Goal: Find specific page/section: Find specific page/section

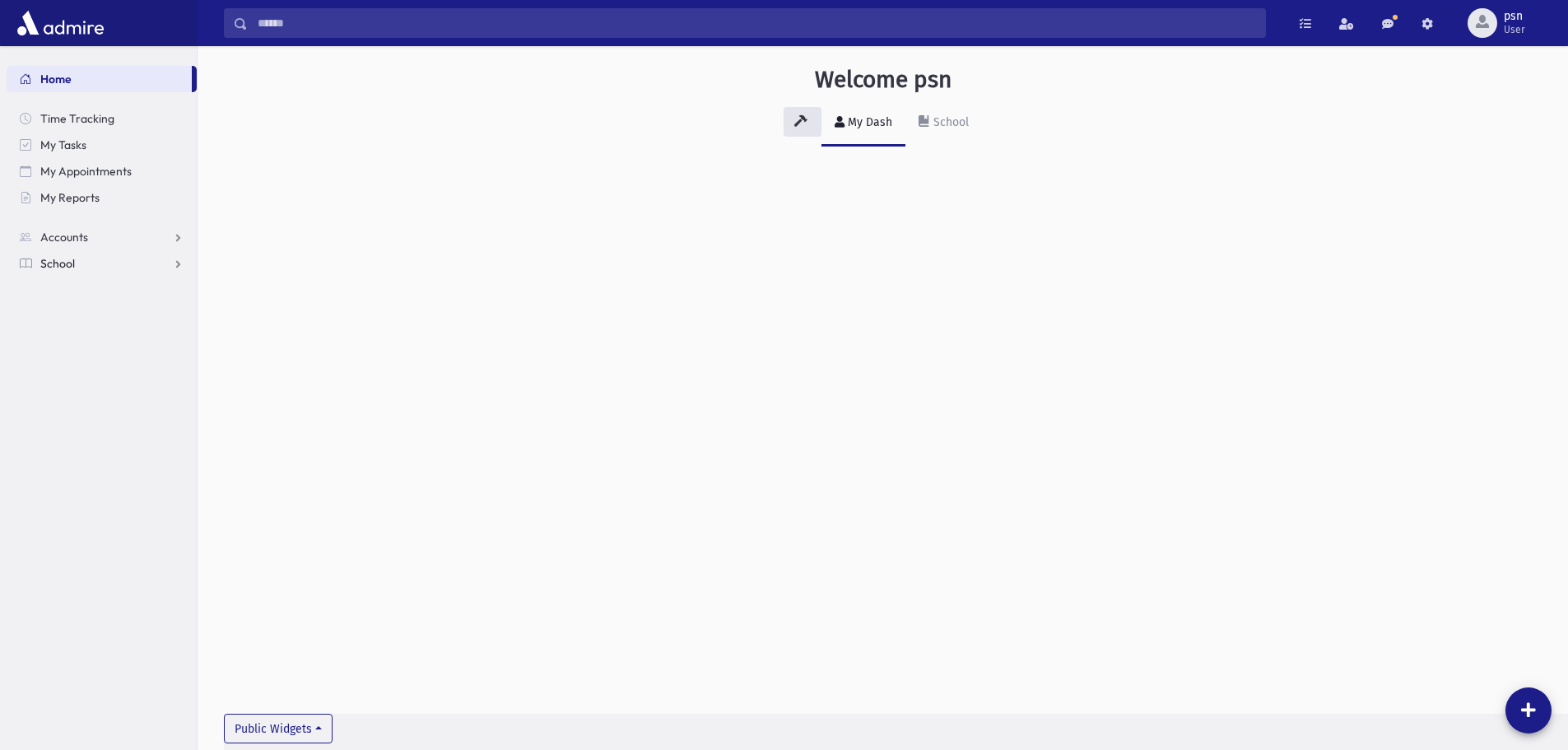
click at [94, 264] on link "School" at bounding box center [101, 263] width 190 height 26
click at [96, 286] on link "Students" at bounding box center [101, 289] width 190 height 26
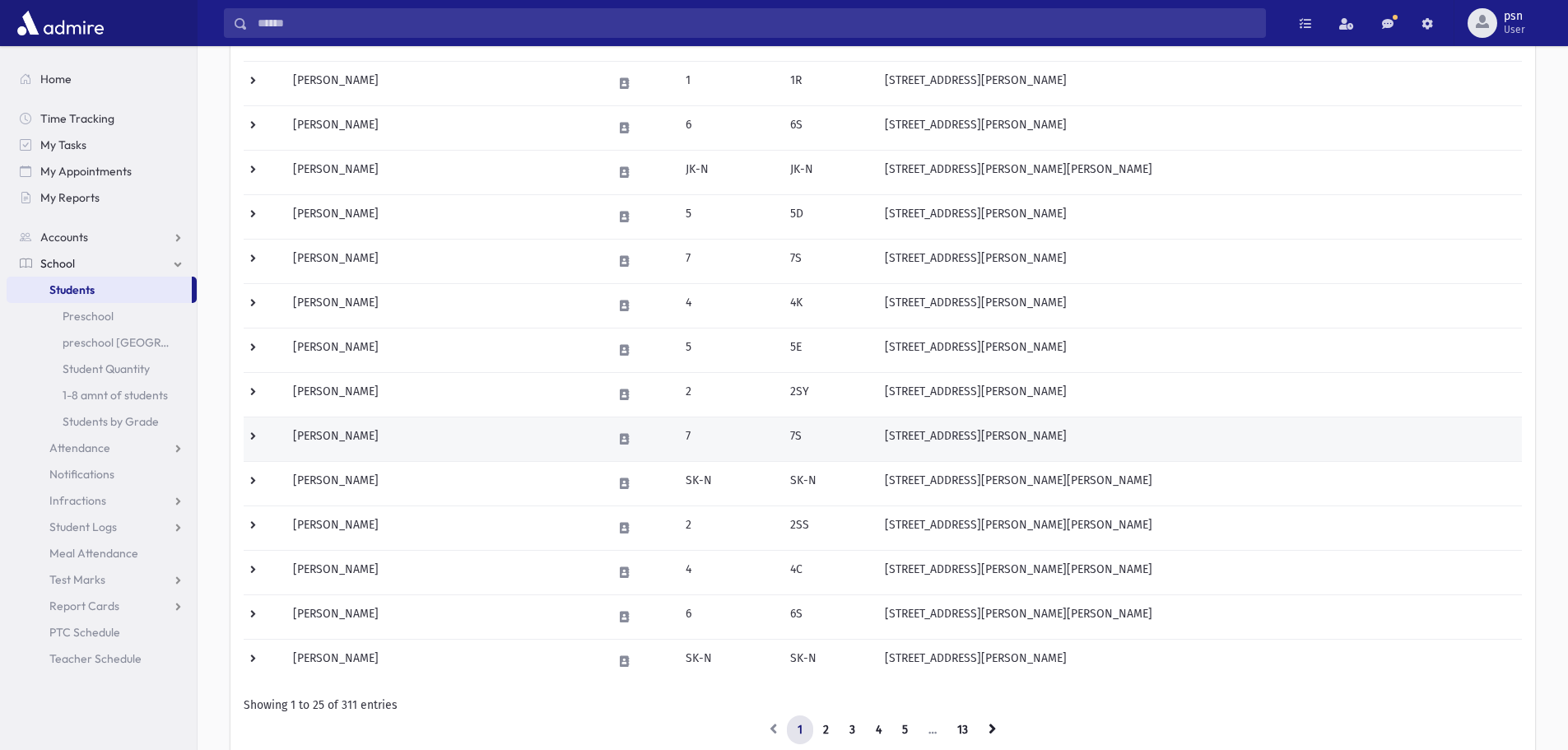
scroll to position [825, 0]
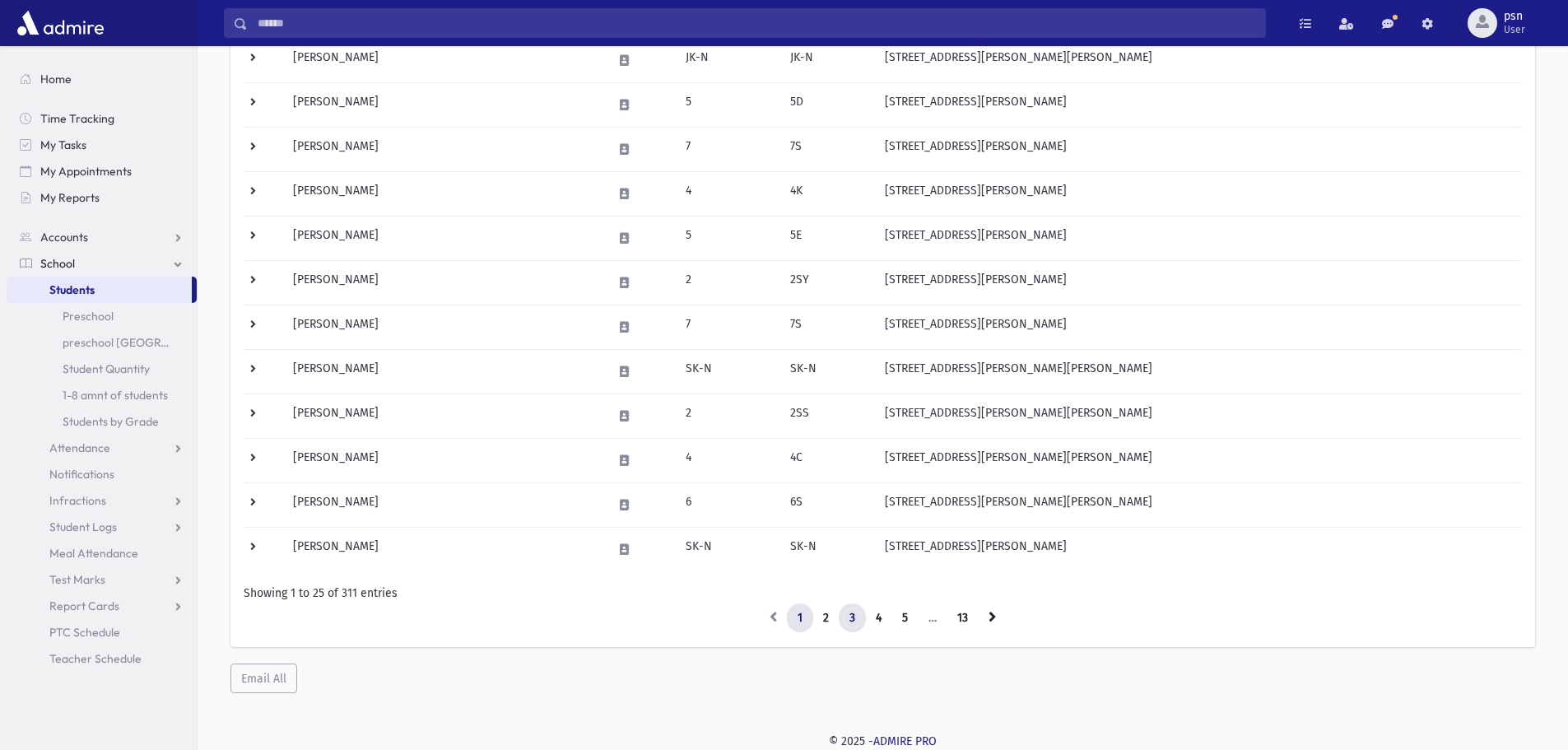
click at [853, 619] on link "3" at bounding box center [852, 618] width 27 height 30
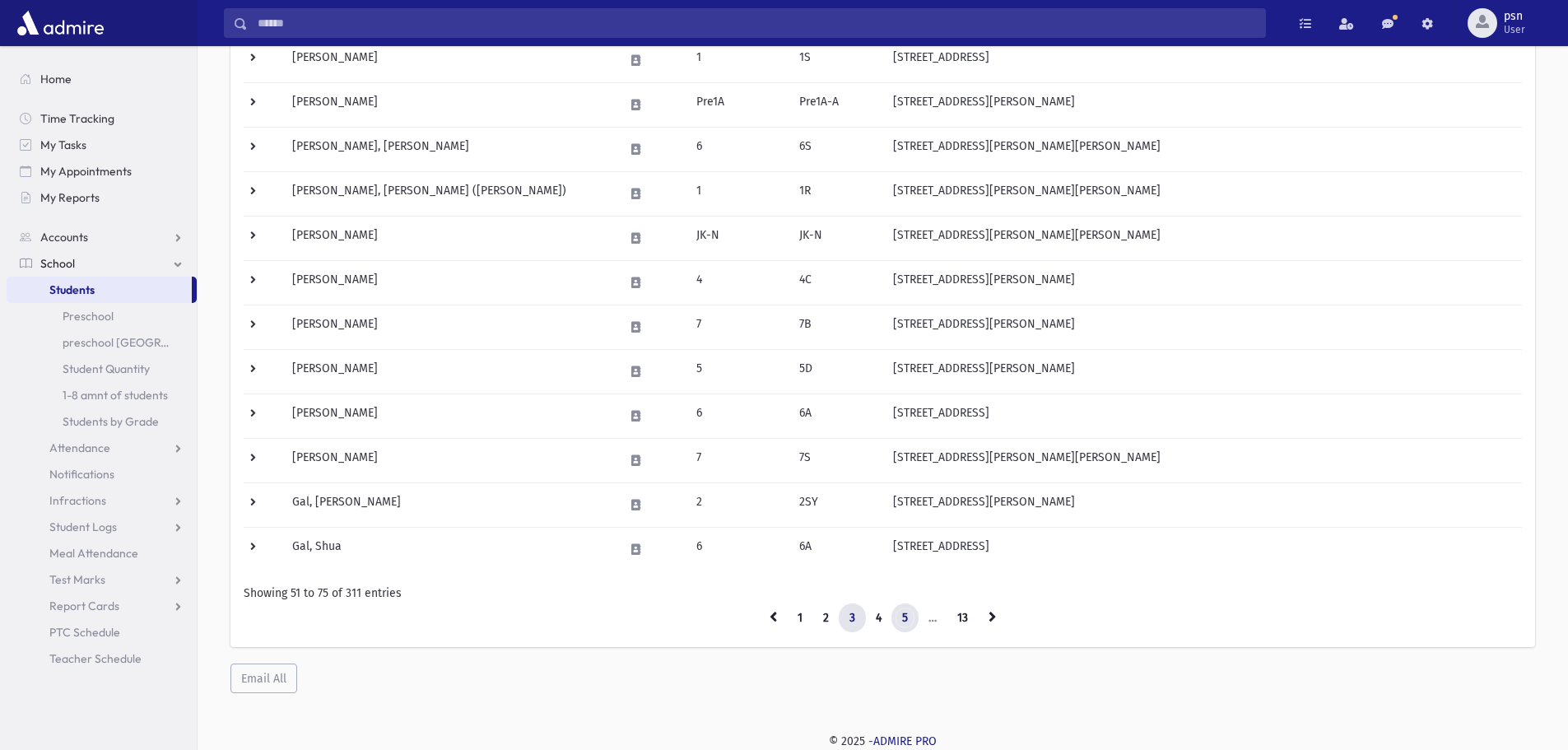
click at [911, 619] on link "5" at bounding box center [904, 618] width 27 height 30
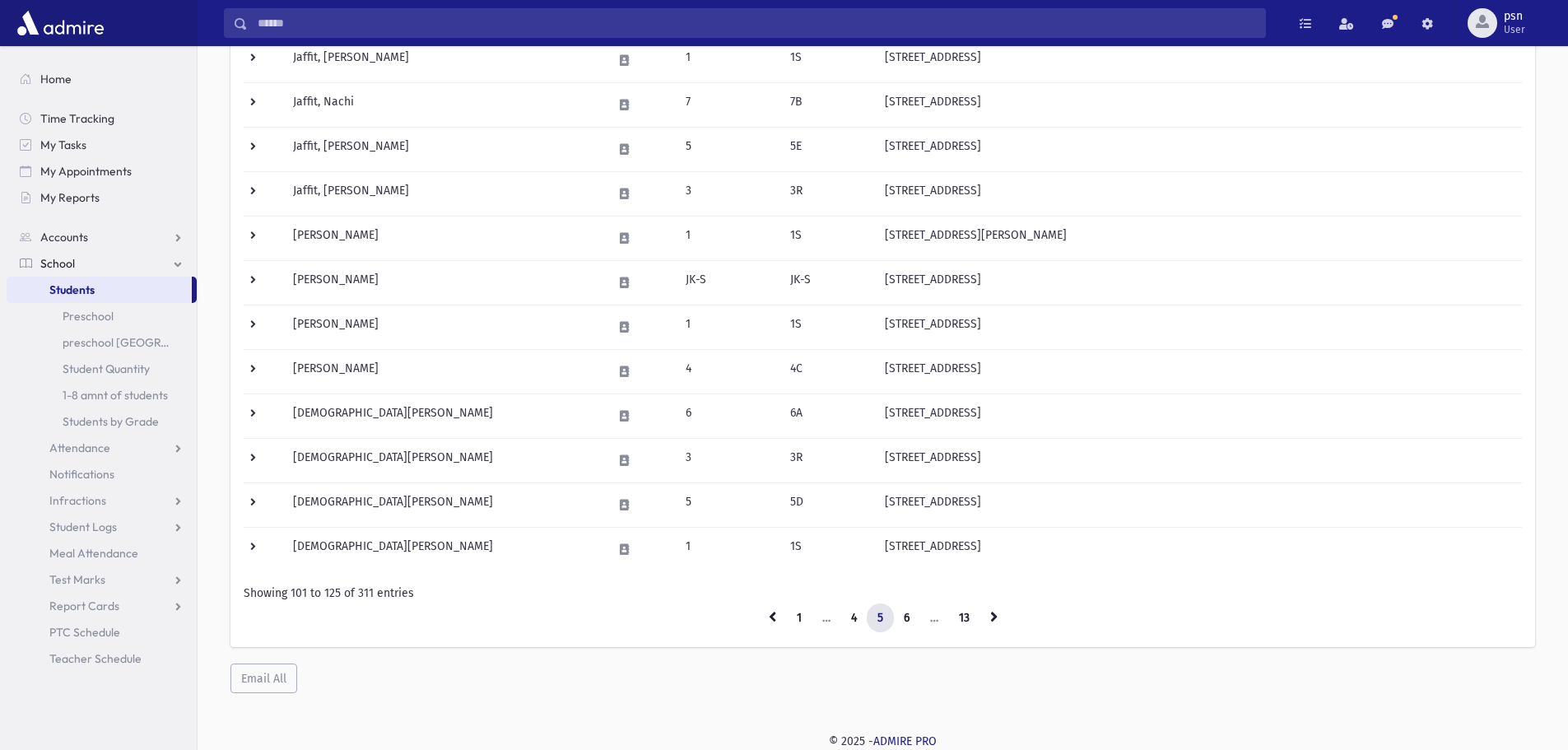
click at [933, 618] on li "…" at bounding box center [935, 618] width 29 height 30
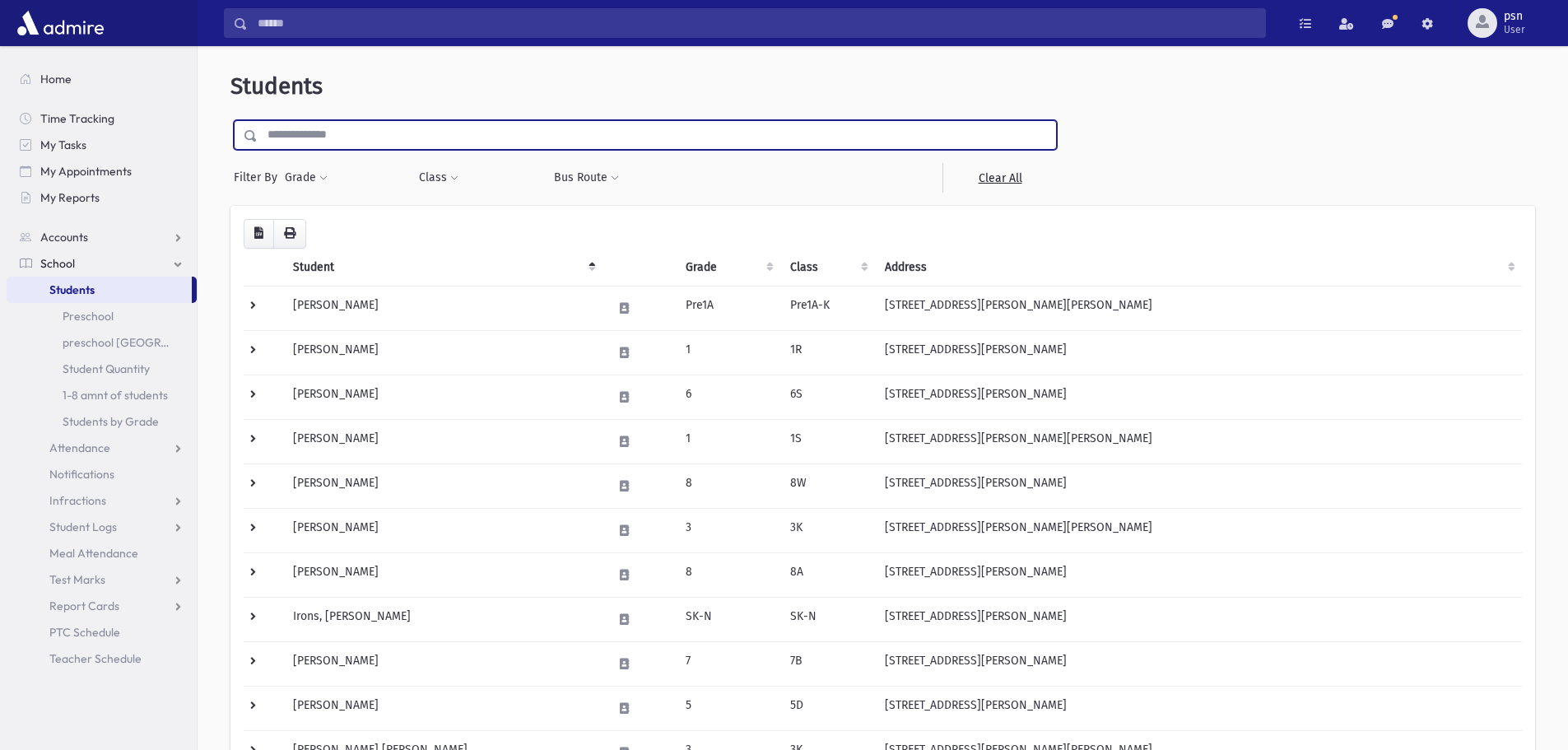
click at [413, 131] on input "text" at bounding box center [657, 135] width 798 height 30
type input "******"
click at [231, 121] on input "submit" at bounding box center [254, 132] width 46 height 22
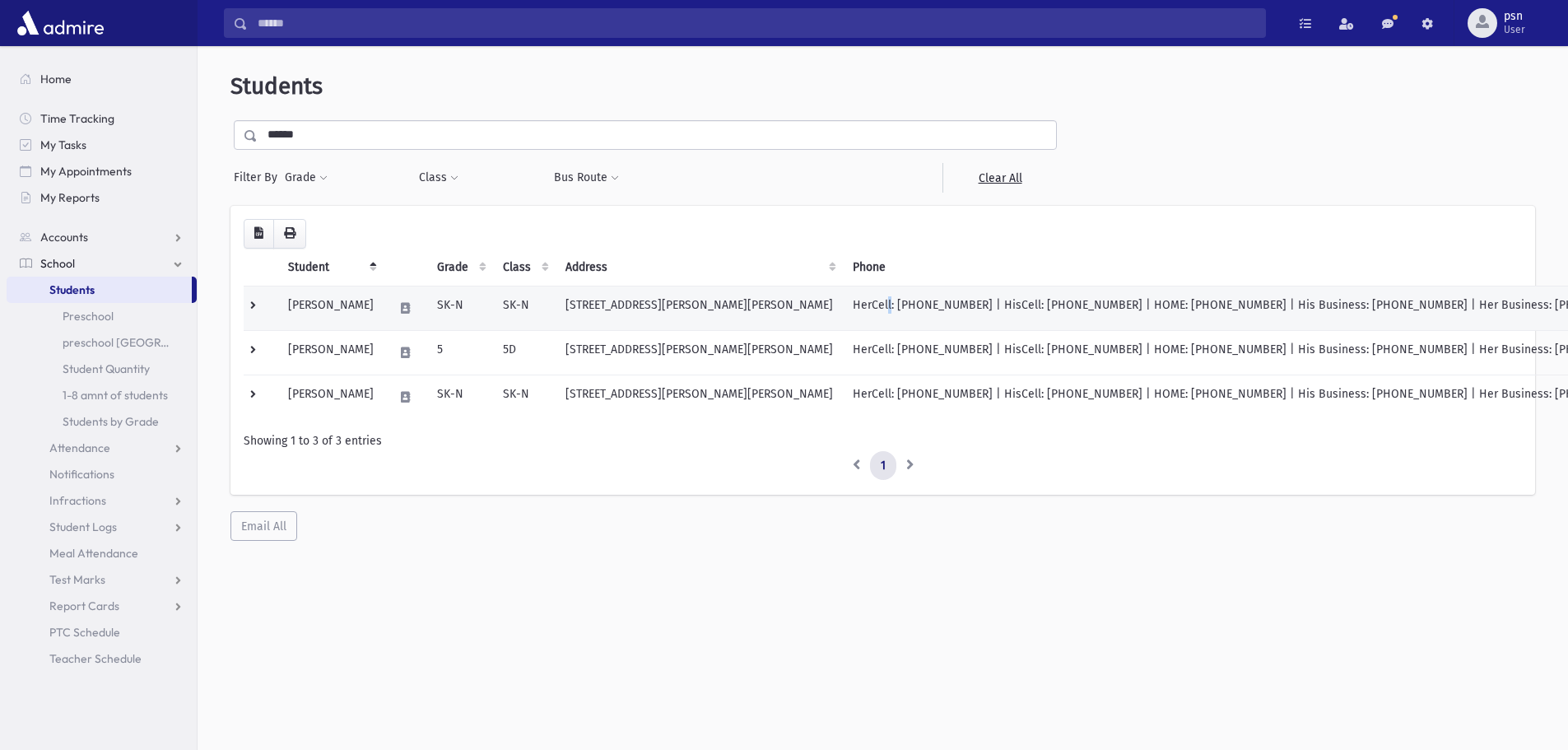
click at [871, 298] on td "HerCell: [PHONE_NUMBER] | HisCell: [PHONE_NUMBER] | HOME: [PHONE_NUMBER] | His …" at bounding box center [1252, 308] width 818 height 44
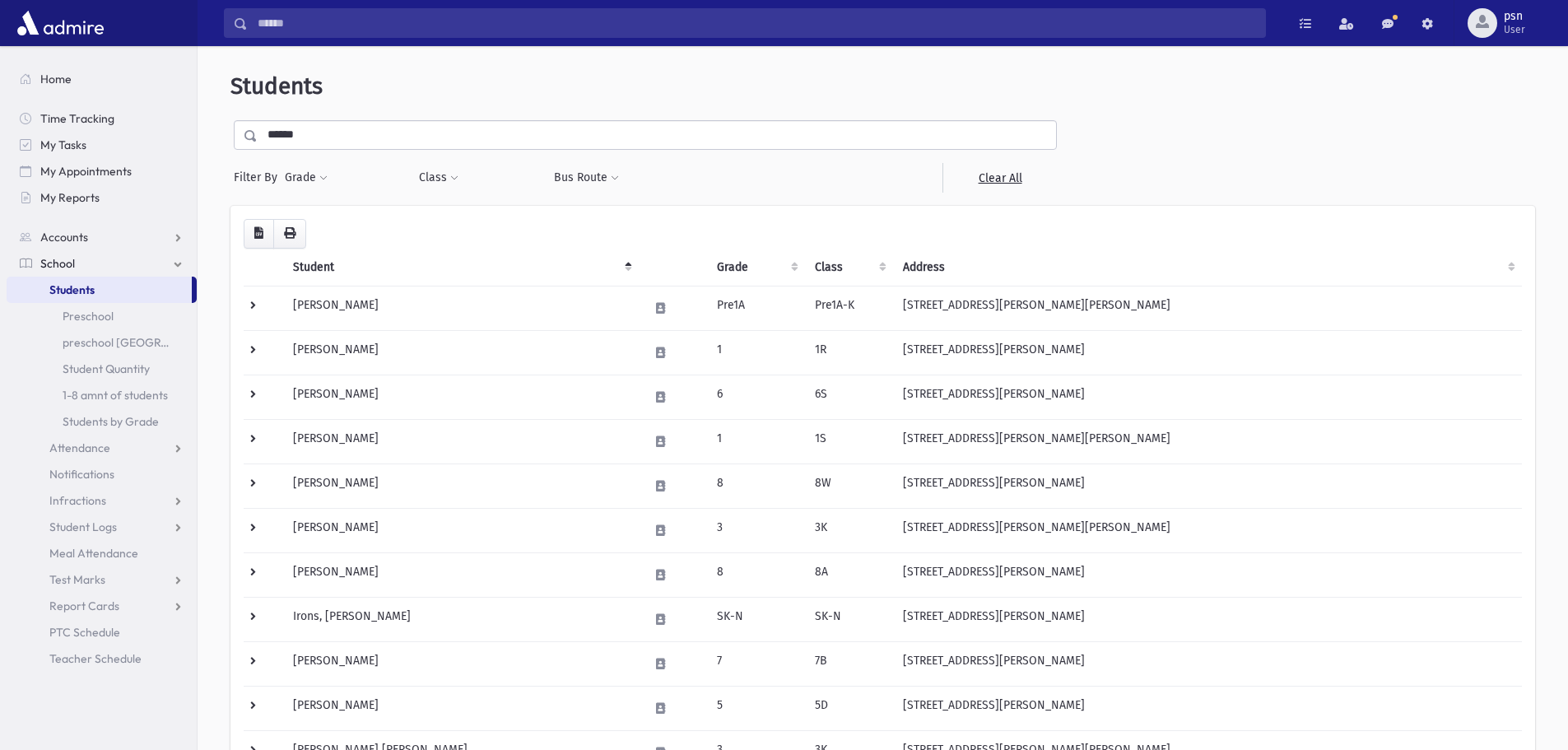
click at [498, 135] on input "******" at bounding box center [657, 135] width 798 height 30
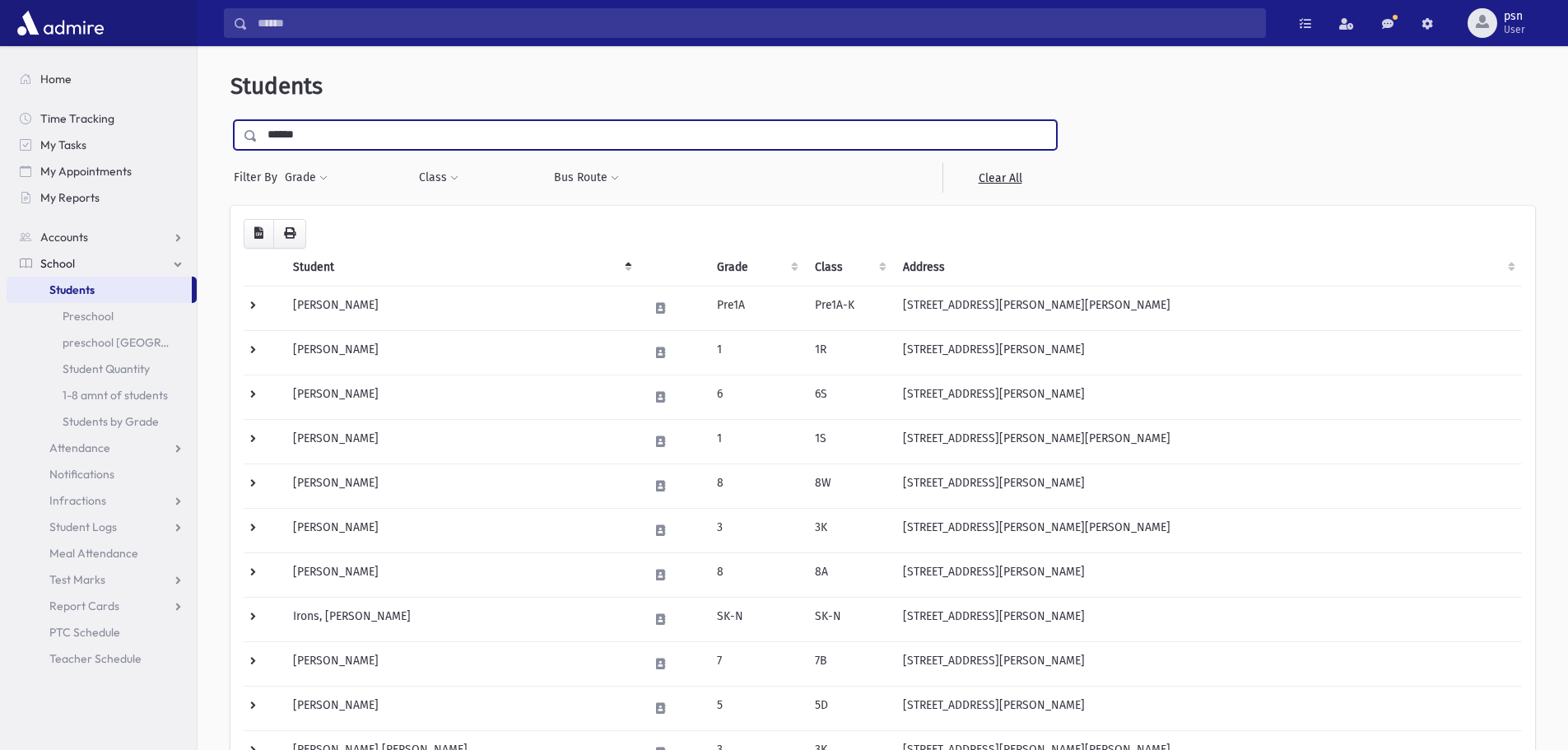
click at [231, 121] on input "submit" at bounding box center [254, 132] width 46 height 22
